Goal: Check status: Check status

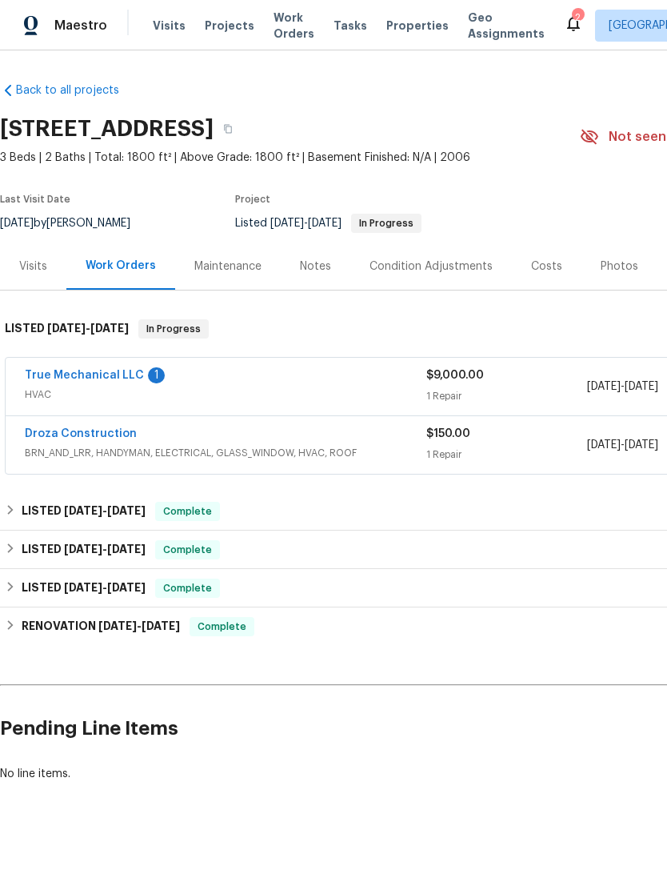
click at [120, 374] on link "True Mechanical LLC" at bounding box center [84, 375] width 119 height 11
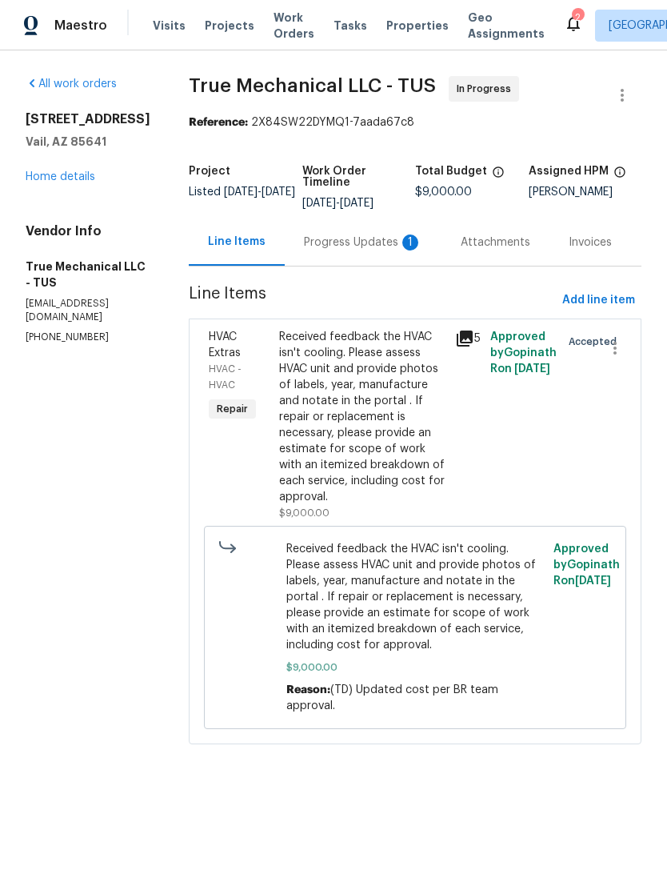
click at [320, 258] on div "Progress Updates 1" at bounding box center [363, 241] width 157 height 47
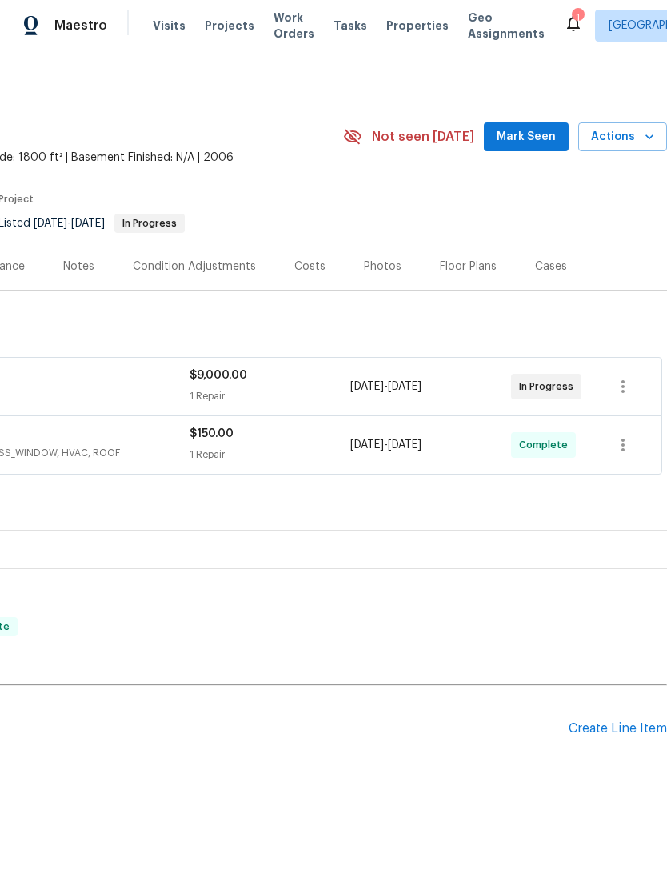
scroll to position [0, 237]
click at [534, 142] on span "Mark Seen" at bounding box center [526, 137] width 59 height 20
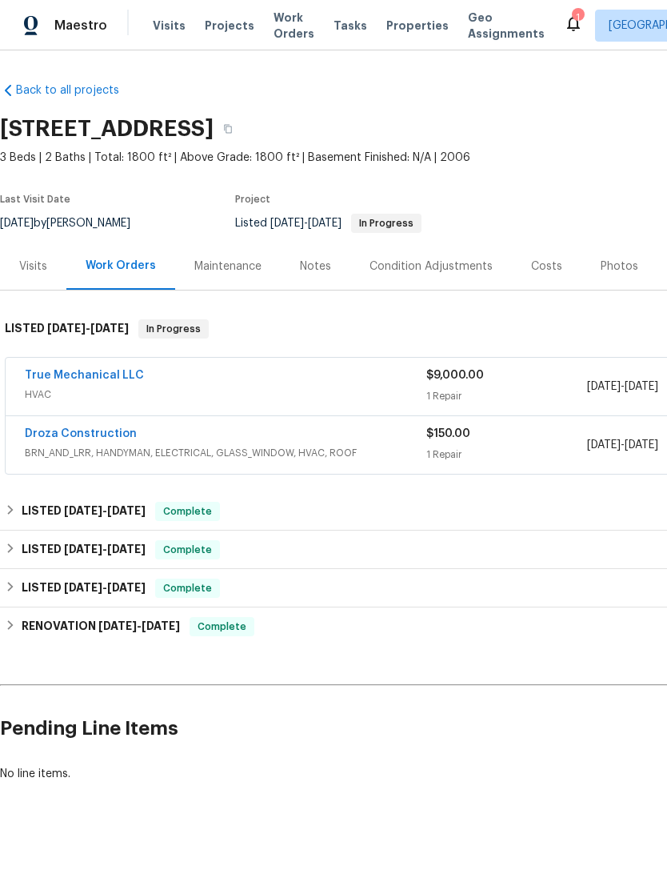
scroll to position [0, 0]
click at [187, 443] on div "Droza Construction" at bounding box center [226, 435] width 402 height 19
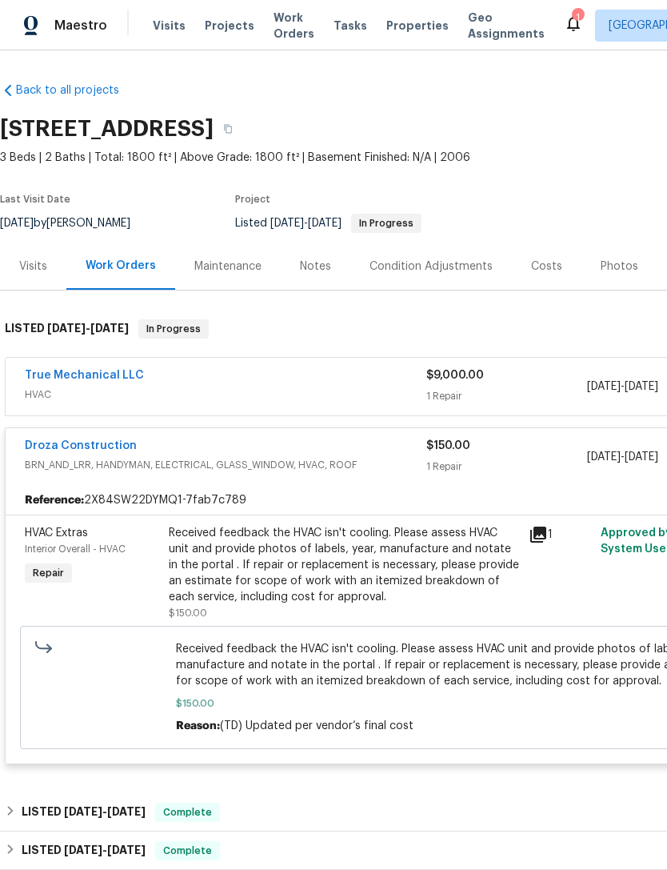
click at [78, 450] on link "Droza Construction" at bounding box center [81, 445] width 112 height 11
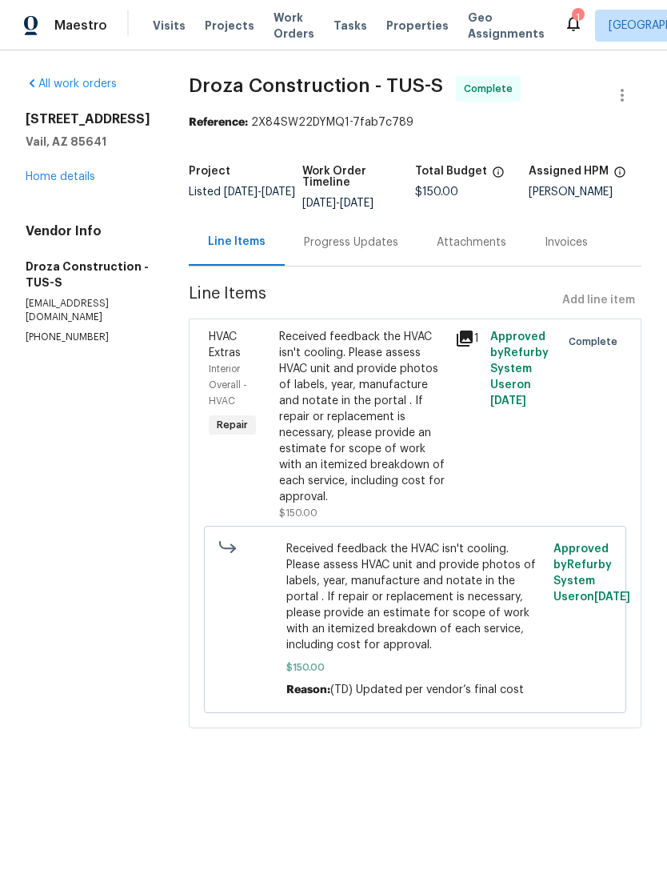
click at [378, 238] on div "Progress Updates" at bounding box center [351, 242] width 94 height 16
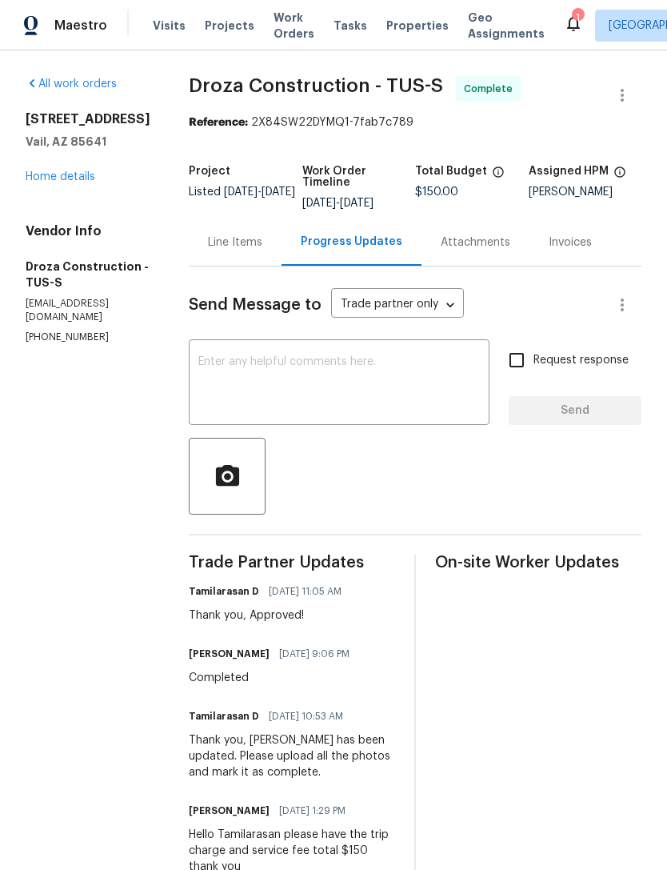
click at [51, 182] on link "Home details" at bounding box center [61, 176] width 70 height 11
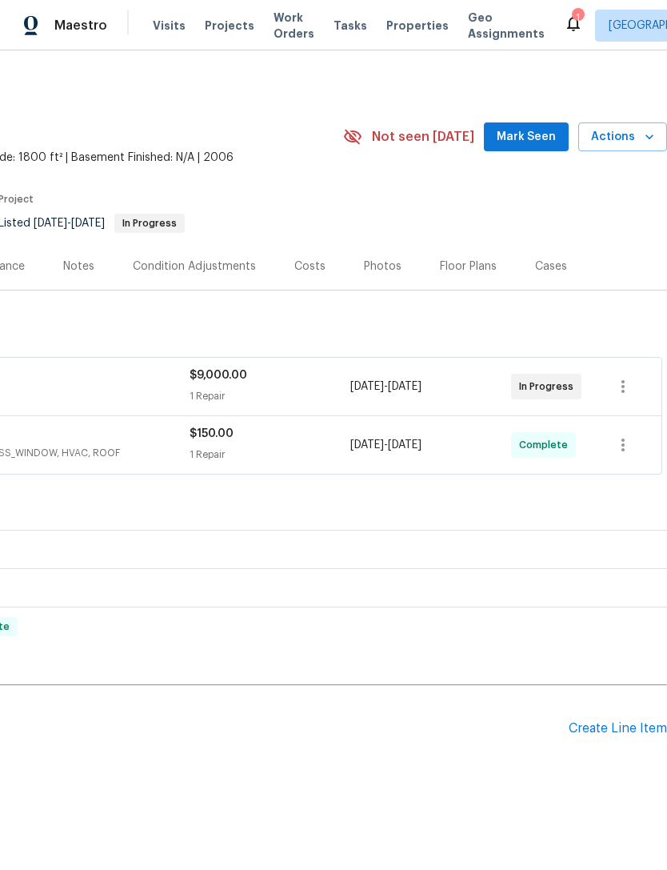
scroll to position [0, 237]
click at [534, 135] on span "Mark Seen" at bounding box center [526, 137] width 59 height 20
